Goal: Task Accomplishment & Management: Manage account settings

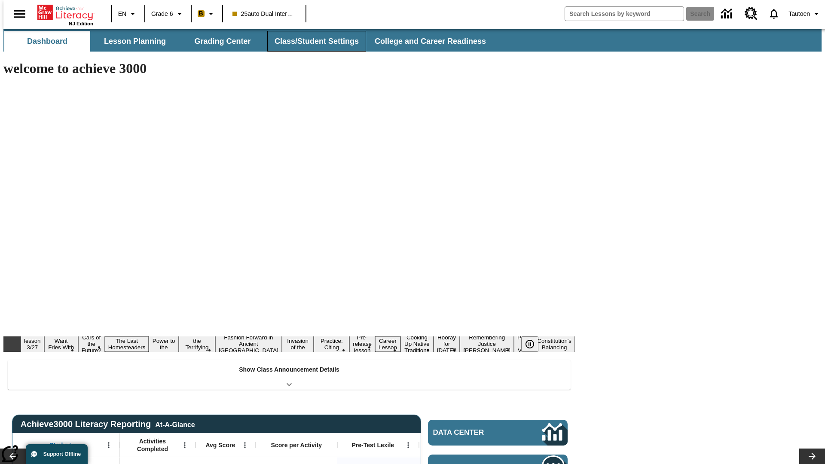
click at [312, 41] on button "Class/Student Settings" at bounding box center [316, 41] width 99 height 21
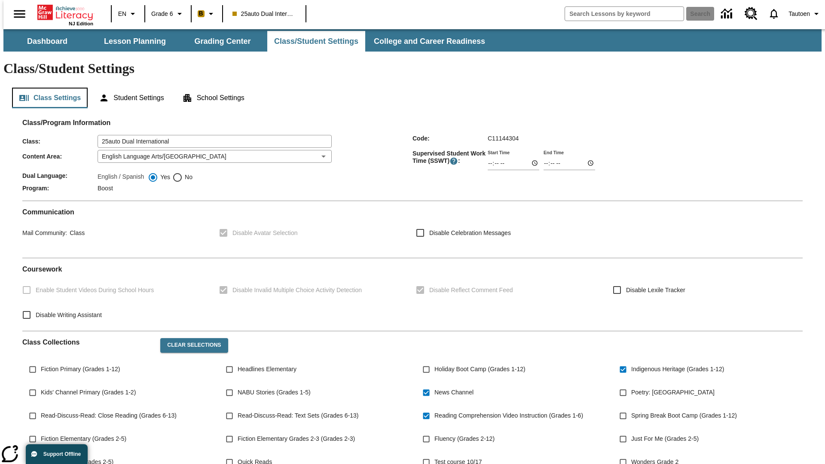
click at [46, 88] on button "Class Settings" at bounding box center [50, 98] width 76 height 21
click at [183, 173] on span "No" at bounding box center [188, 177] width 10 height 9
click at [183, 172] on input "No" at bounding box center [177, 177] width 10 height 10
radio input "true"
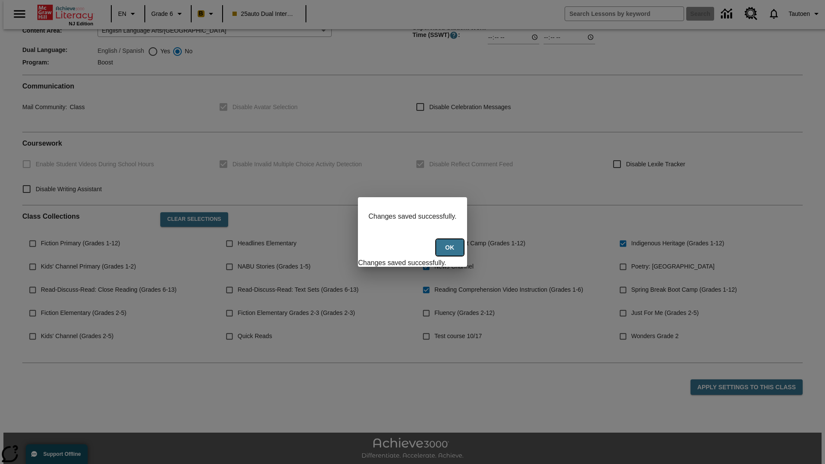
click at [451, 252] on button "Ok" at bounding box center [449, 247] width 27 height 17
